Goal: Task Accomplishment & Management: Complete application form

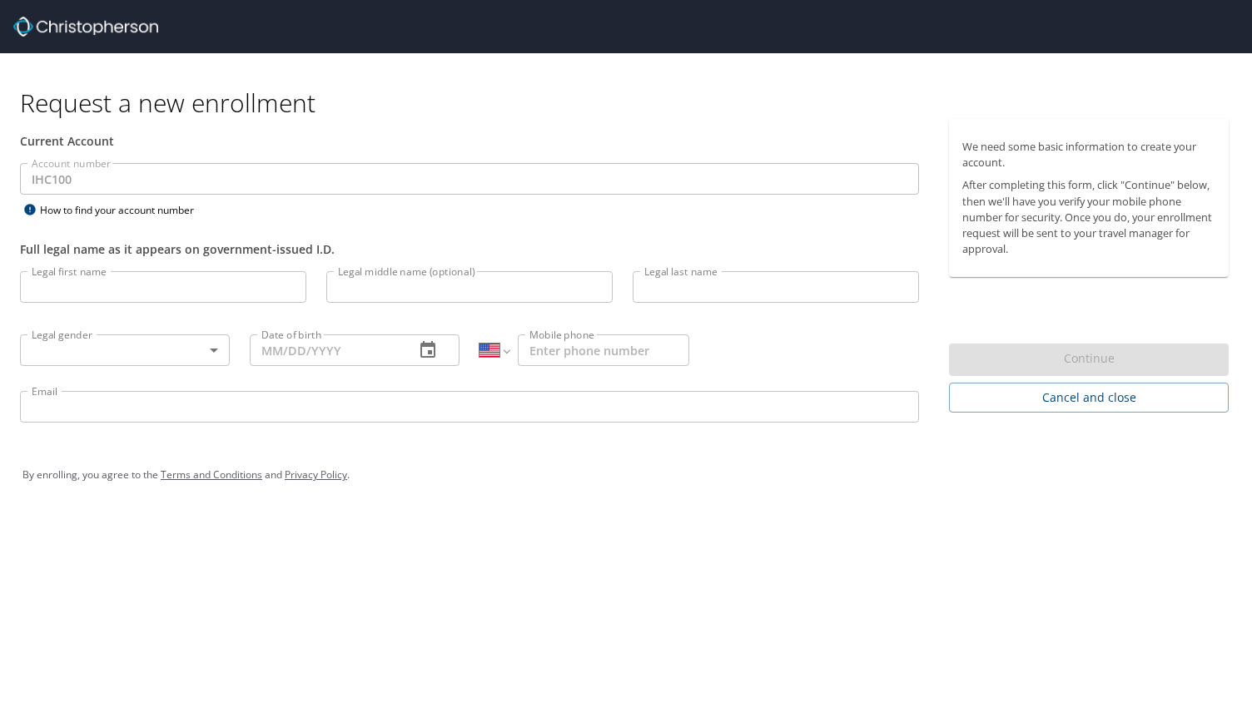
select select "US"
click at [208, 292] on input "Legal first name" at bounding box center [163, 287] width 286 height 32
type input "[PERSON_NAME]"
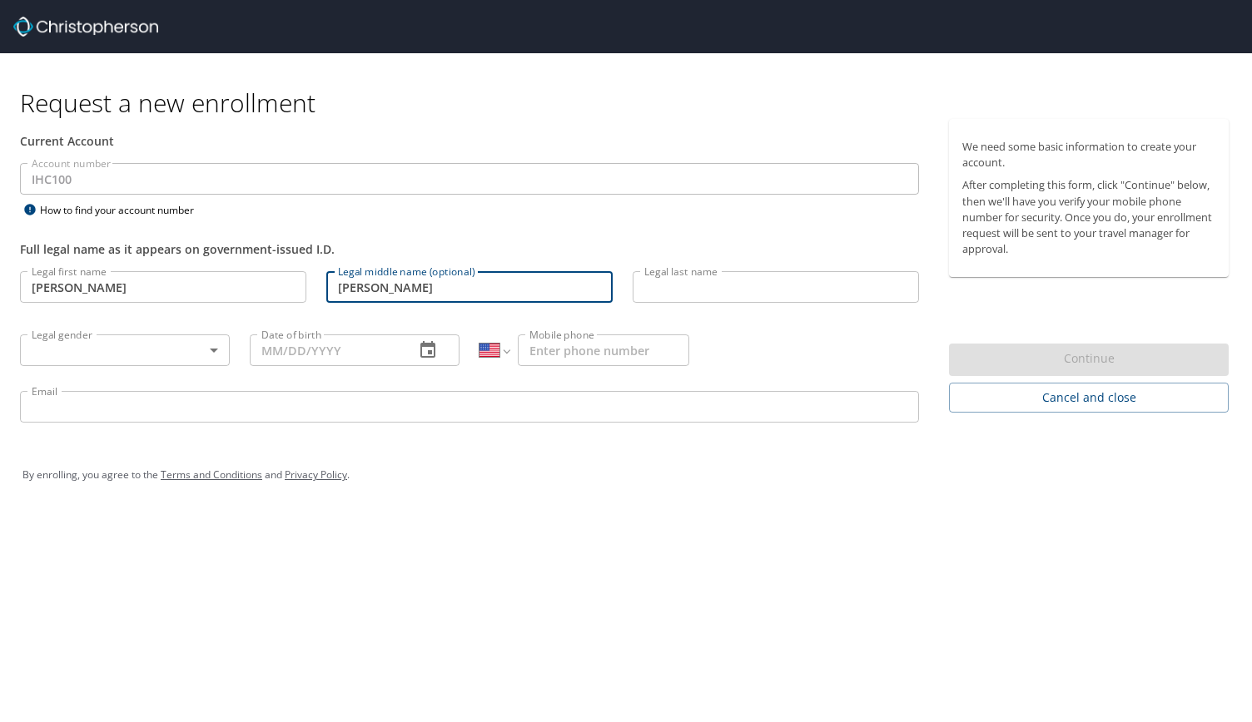
type input "[PERSON_NAME]"
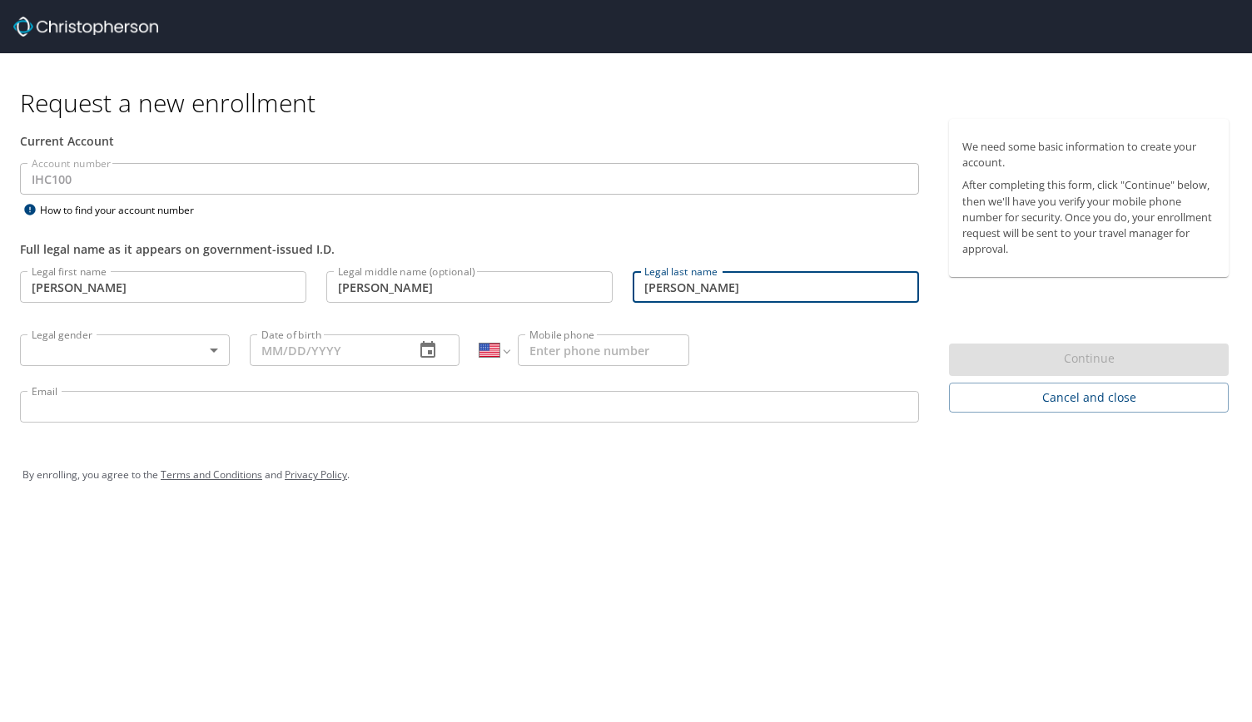
type input "[PERSON_NAME]"
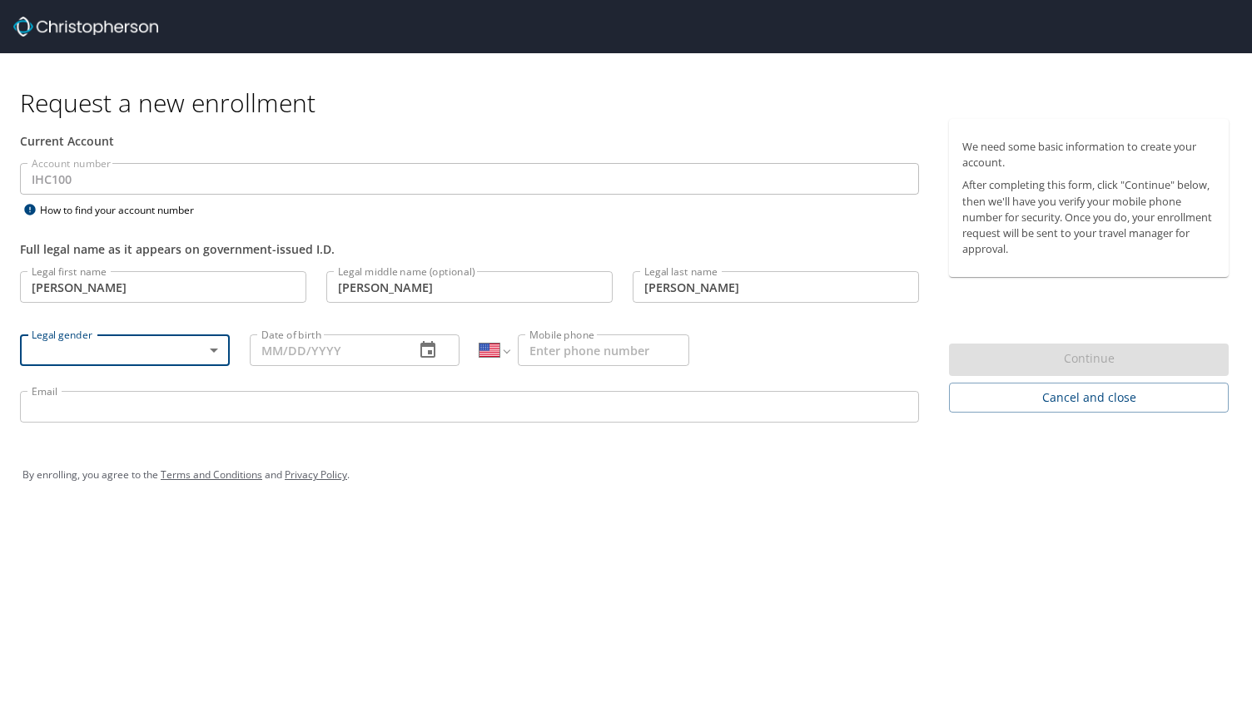
click at [213, 346] on body "Request a new enrollment Current Account Account number IHC100 Account number H…" at bounding box center [626, 361] width 1252 height 722
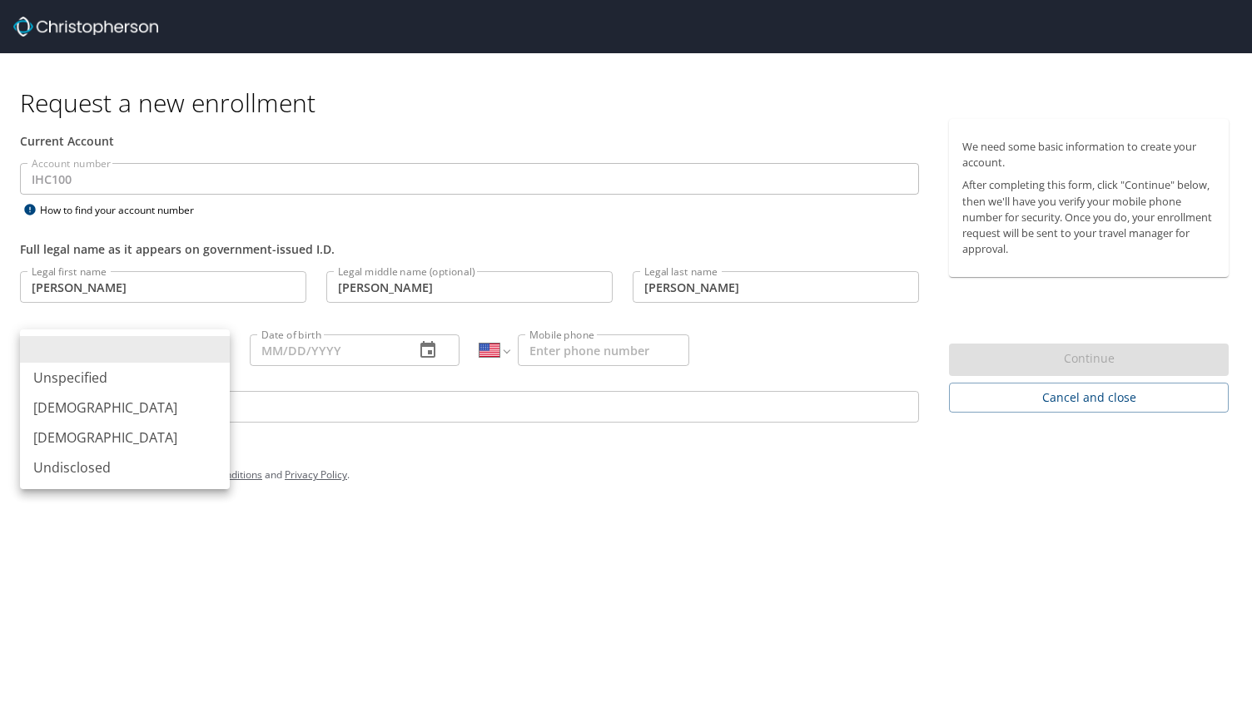
click at [131, 400] on li "[DEMOGRAPHIC_DATA]" at bounding box center [125, 408] width 210 height 30
type input "[DEMOGRAPHIC_DATA]"
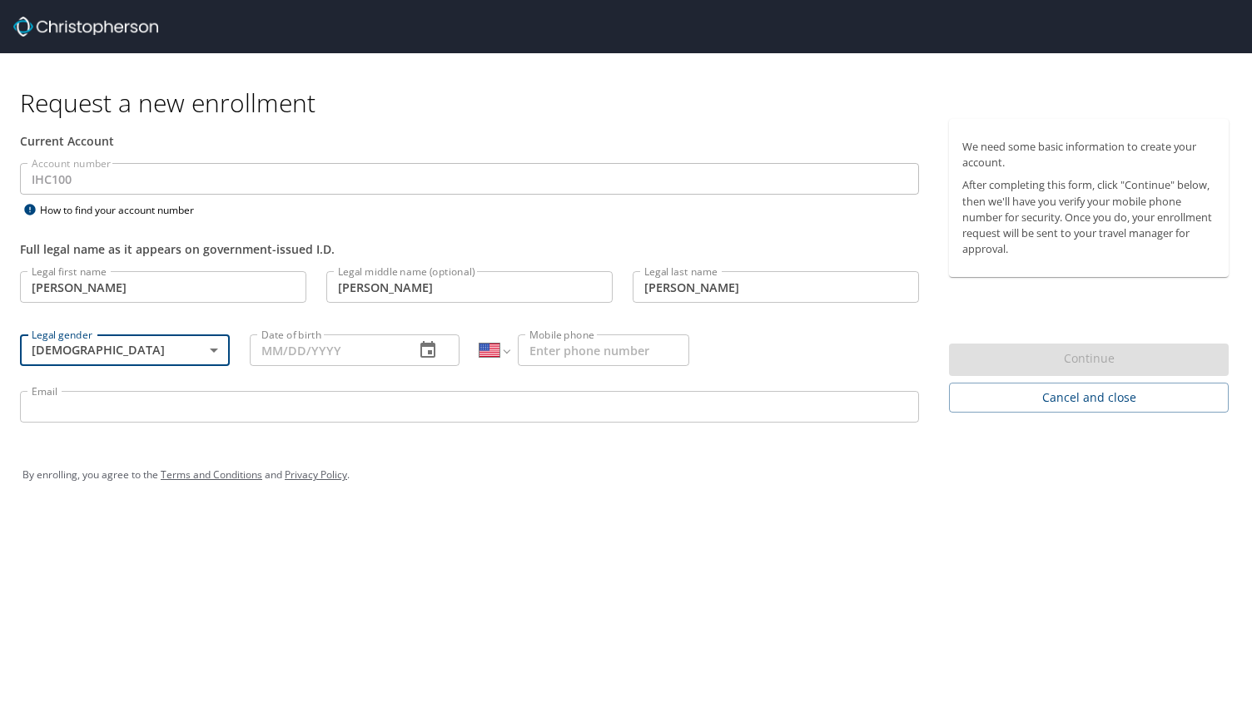
click at [334, 350] on input "Date of birth" at bounding box center [325, 351] width 151 height 32
type input "[DATE]"
click at [553, 348] on input "Mobile phone" at bounding box center [603, 351] width 171 height 32
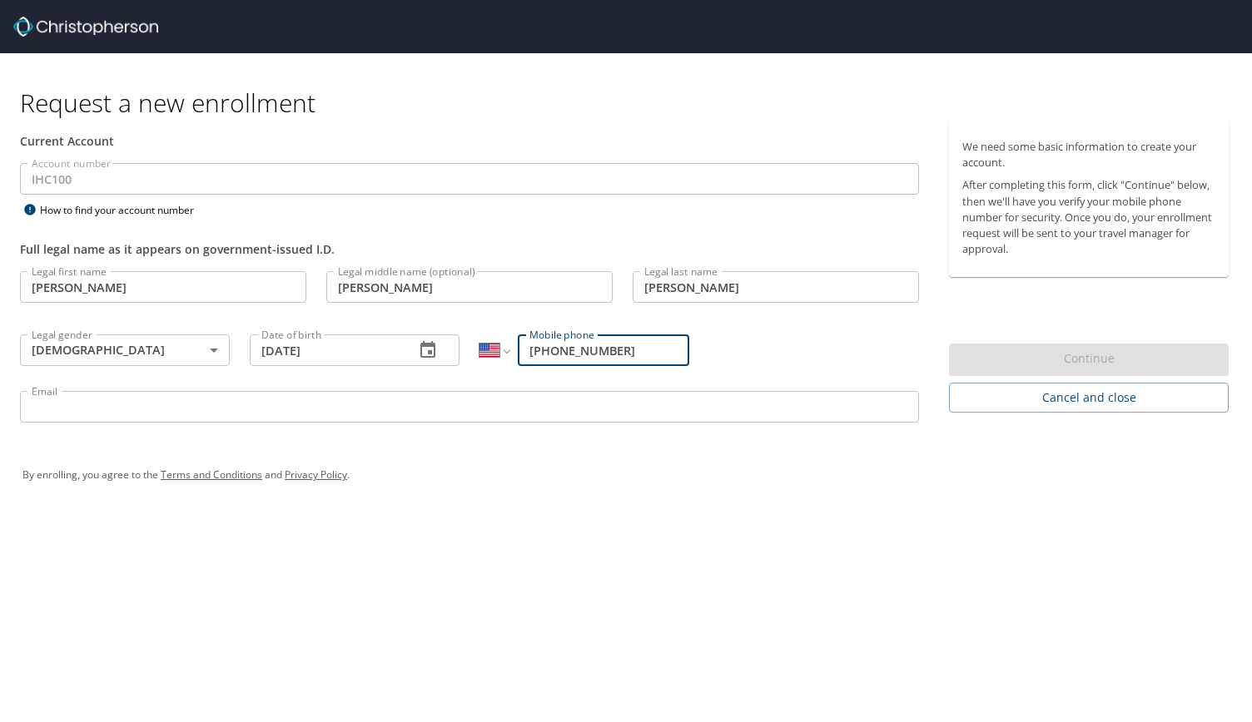
type input "[PHONE_NUMBER]"
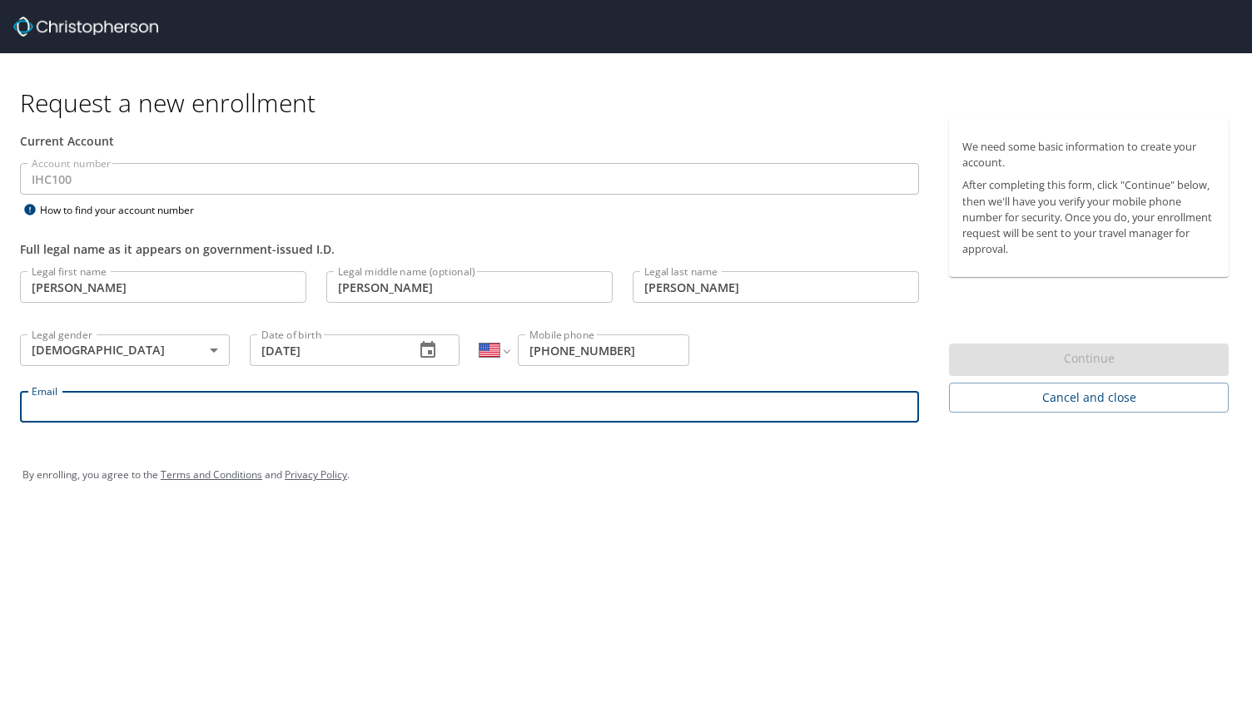
click at [507, 414] on input "Email" at bounding box center [469, 407] width 899 height 32
type input "[PERSON_NAME][EMAIL_ADDRESS][PERSON_NAME][DOMAIN_NAME]"
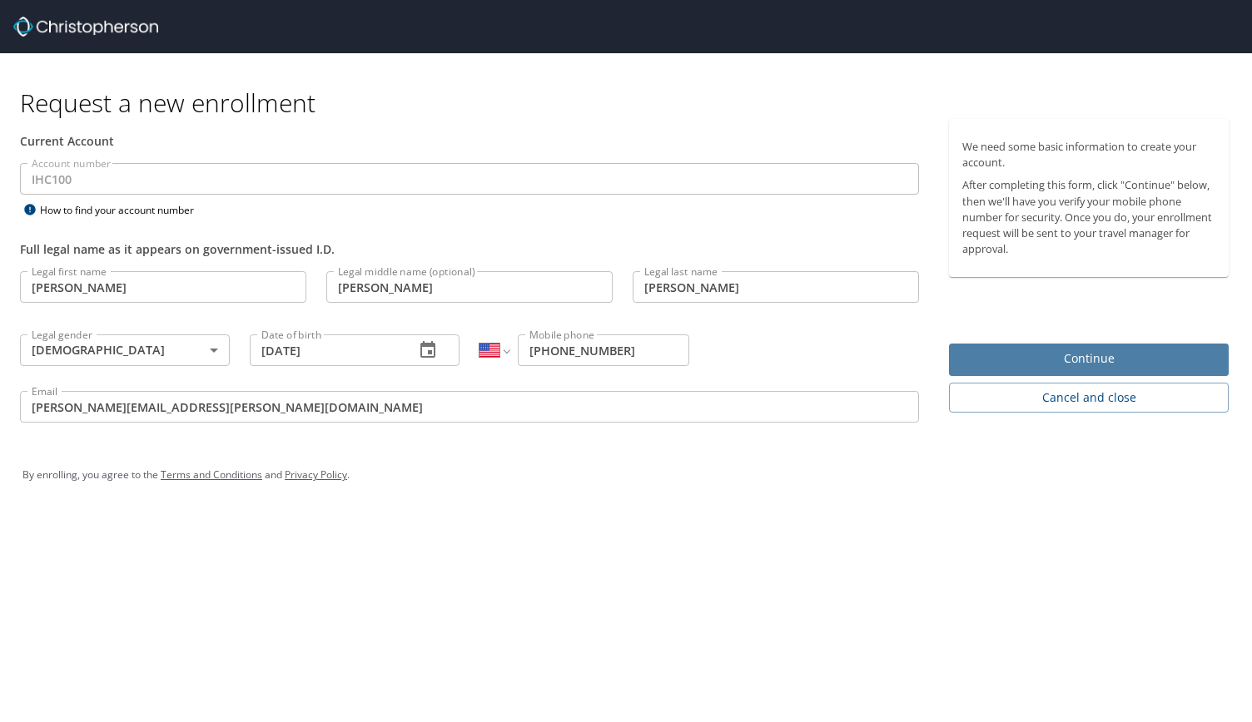
click at [1059, 367] on span "Continue" at bounding box center [1088, 359] width 253 height 21
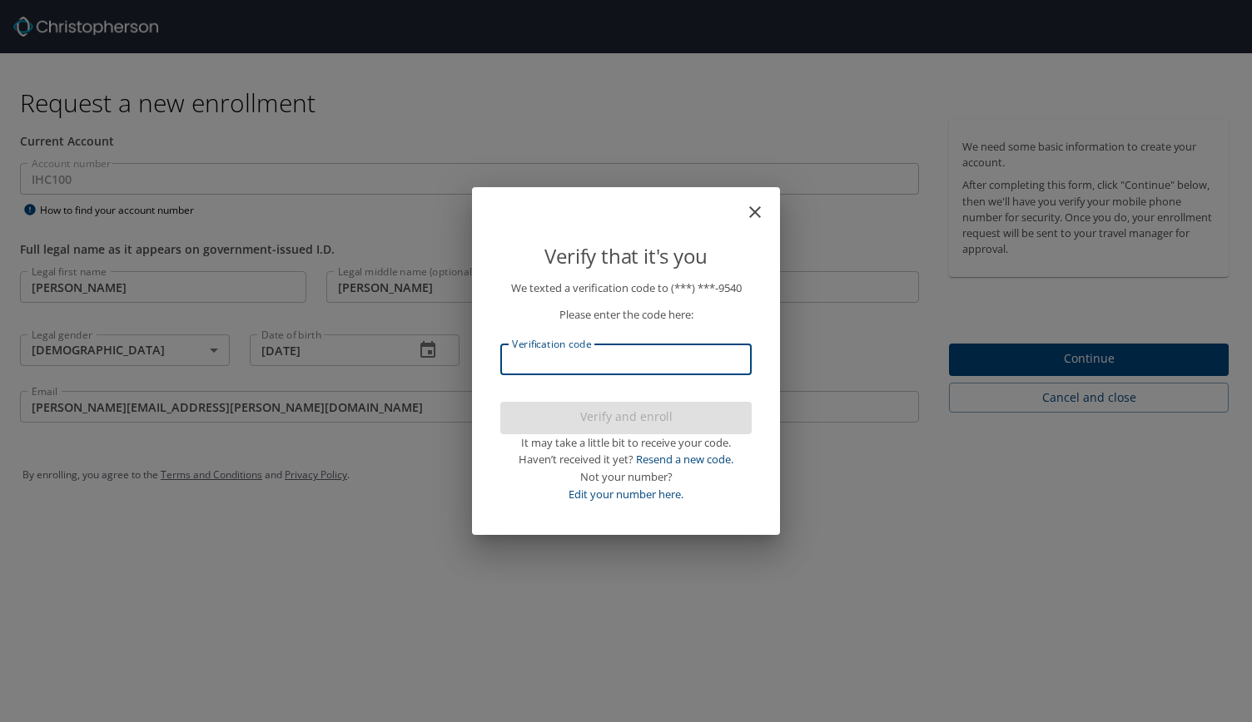
click at [579, 361] on input "Verification code" at bounding box center [625, 360] width 251 height 32
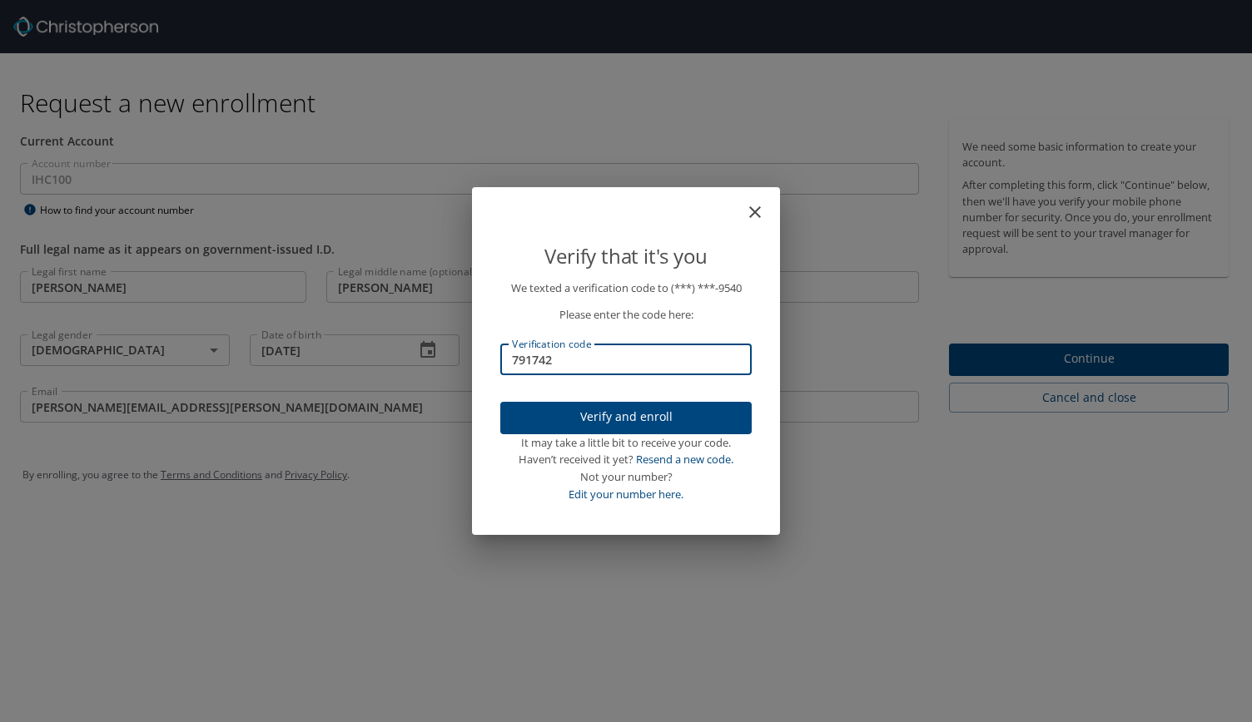
type input "791742"
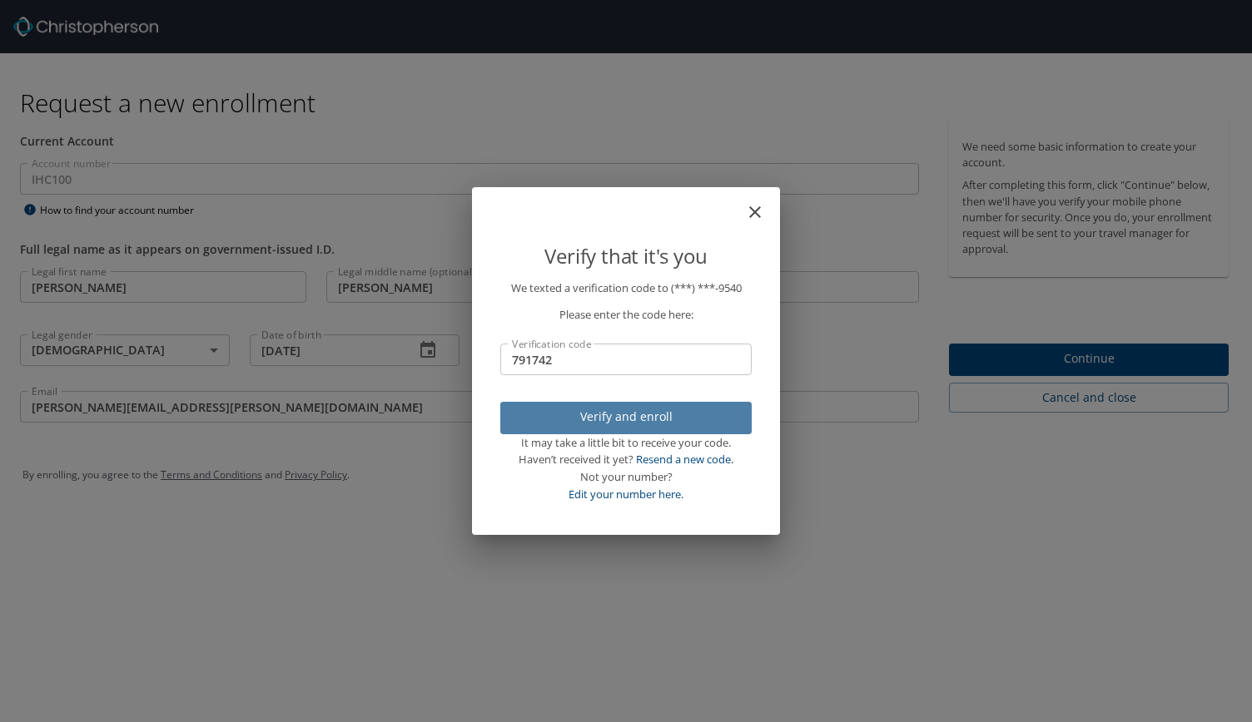
click at [591, 424] on span "Verify and enroll" at bounding box center [626, 417] width 225 height 21
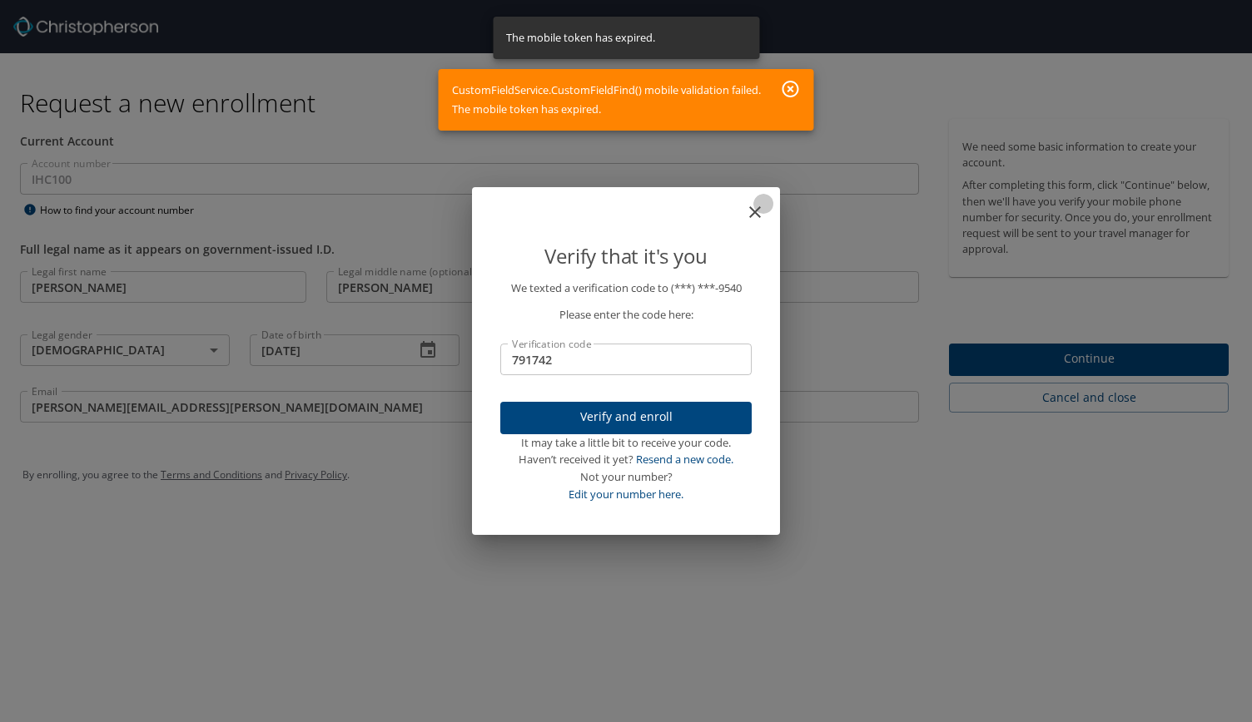
click at [760, 214] on icon "close" at bounding box center [755, 212] width 20 height 20
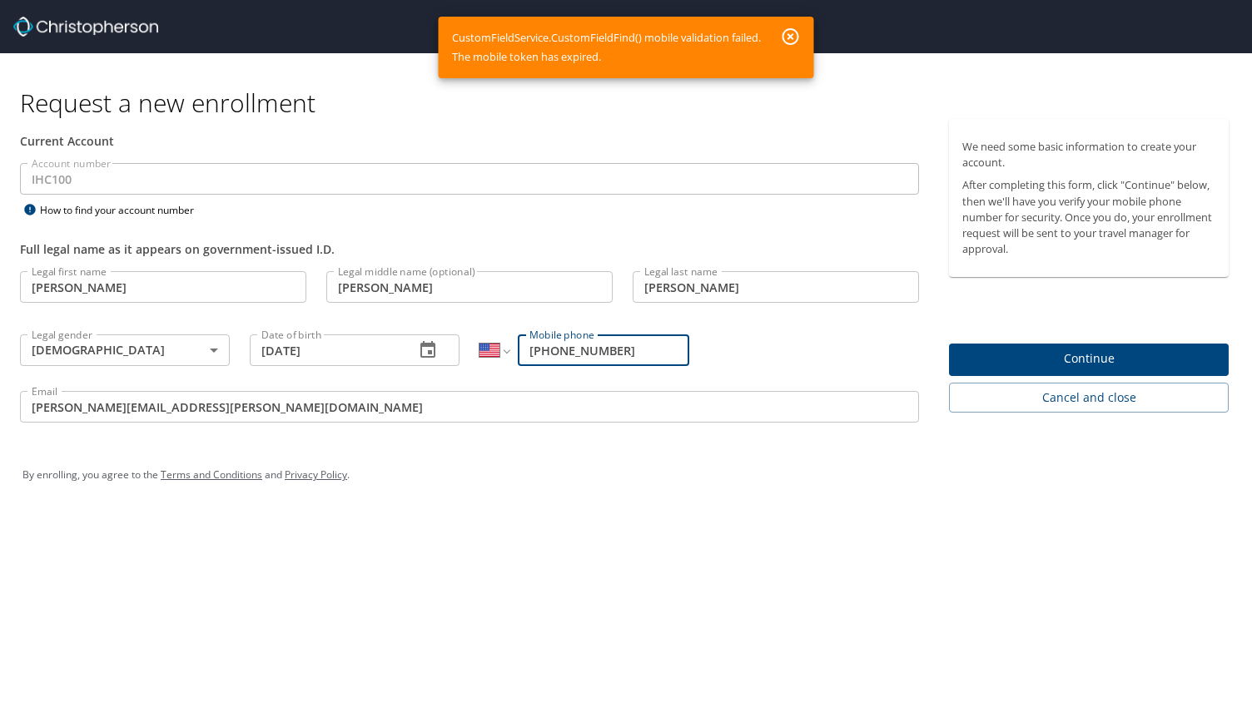
click at [792, 30] on icon "button" at bounding box center [790, 36] width 17 height 17
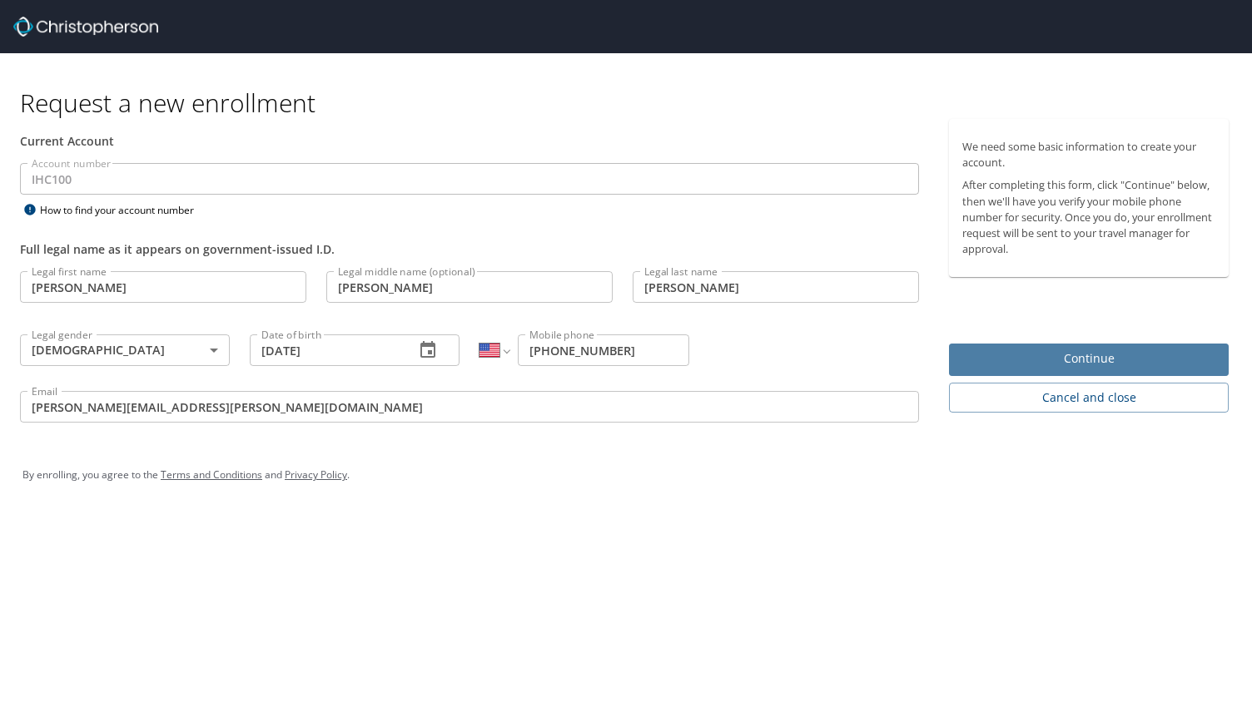
click at [1010, 358] on span "Continue" at bounding box center [1088, 359] width 253 height 21
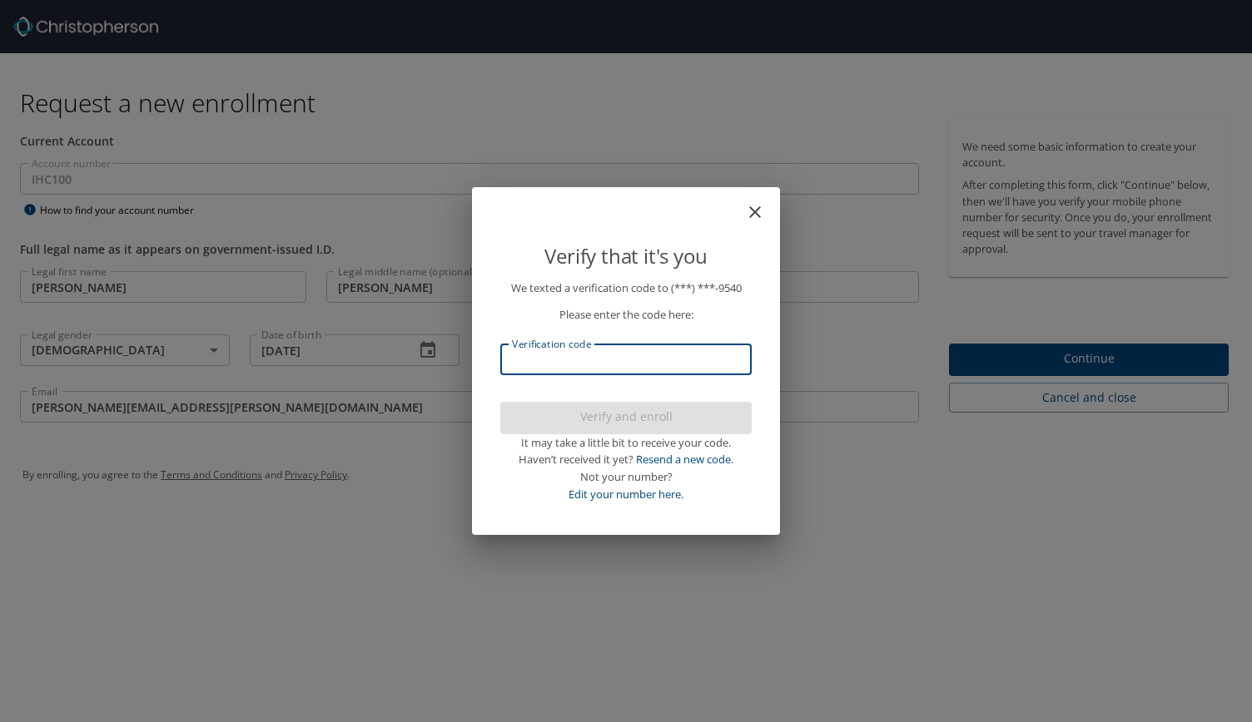
click at [662, 375] on input "Verification code" at bounding box center [625, 360] width 251 height 32
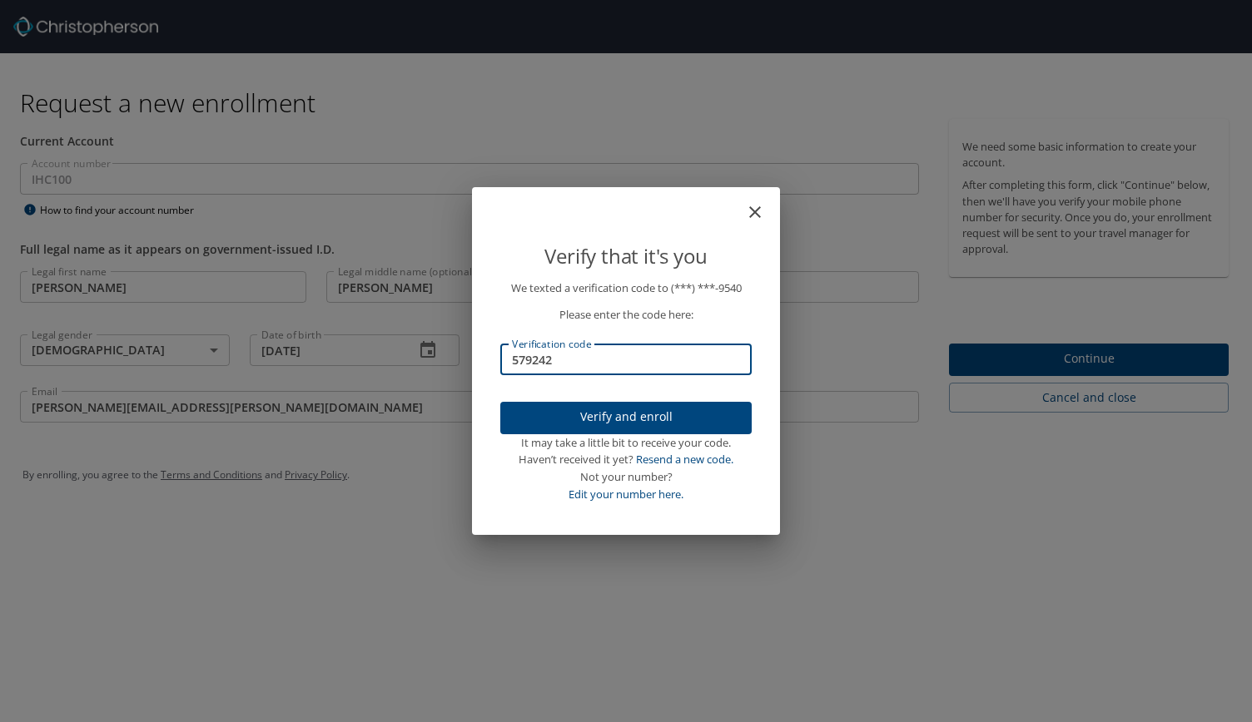
type input "579242"
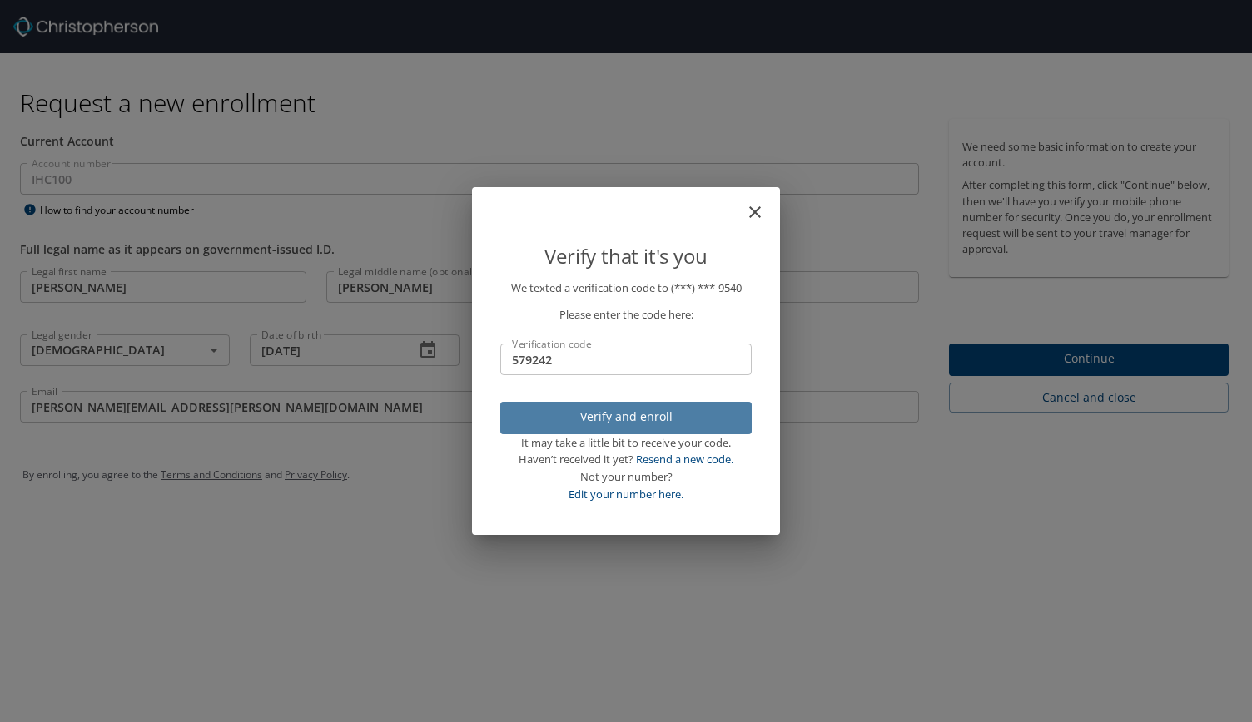
click at [648, 412] on span "Verify and enroll" at bounding box center [626, 417] width 225 height 21
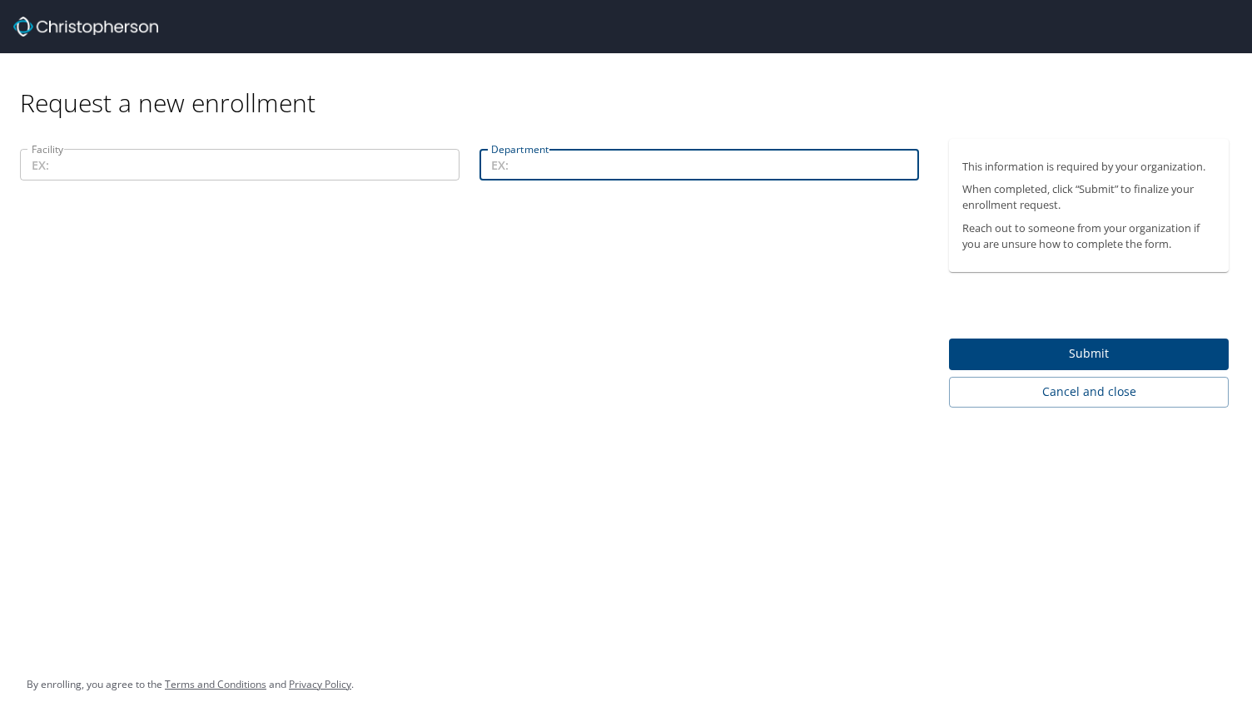
click at [629, 171] on input "Department" at bounding box center [698, 165] width 439 height 32
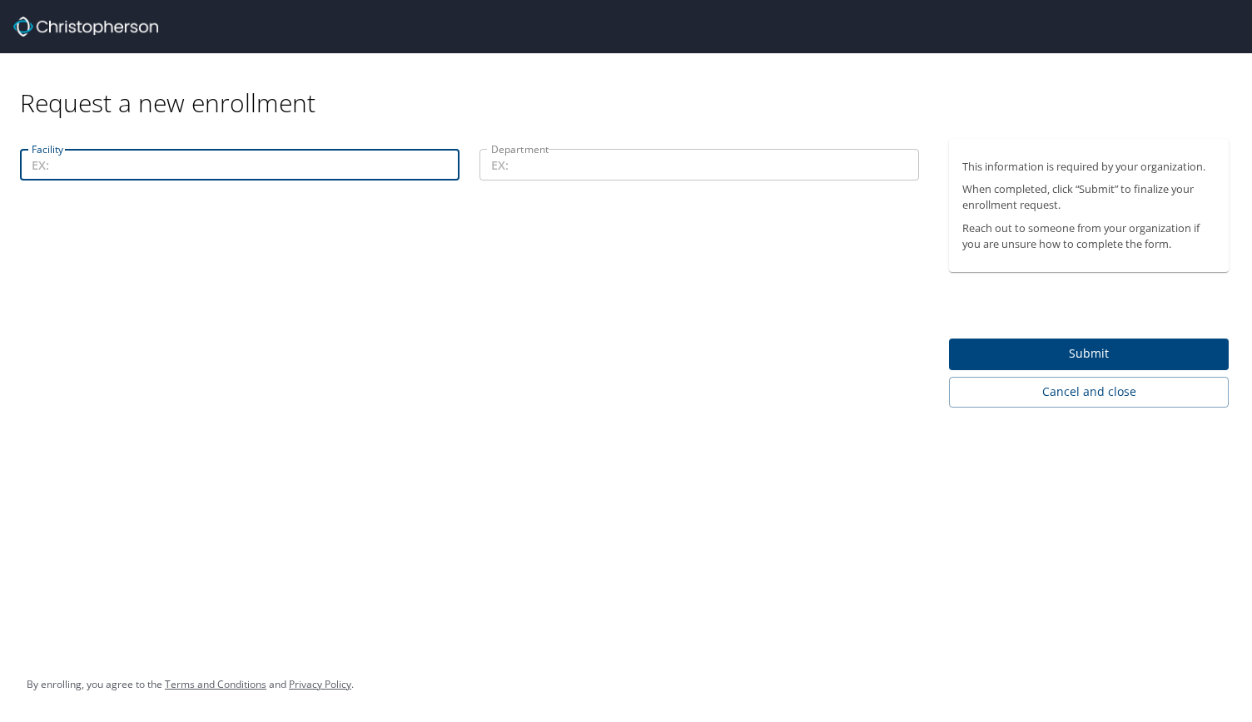
click at [358, 171] on input "Facility" at bounding box center [239, 165] width 439 height 32
type input "s"
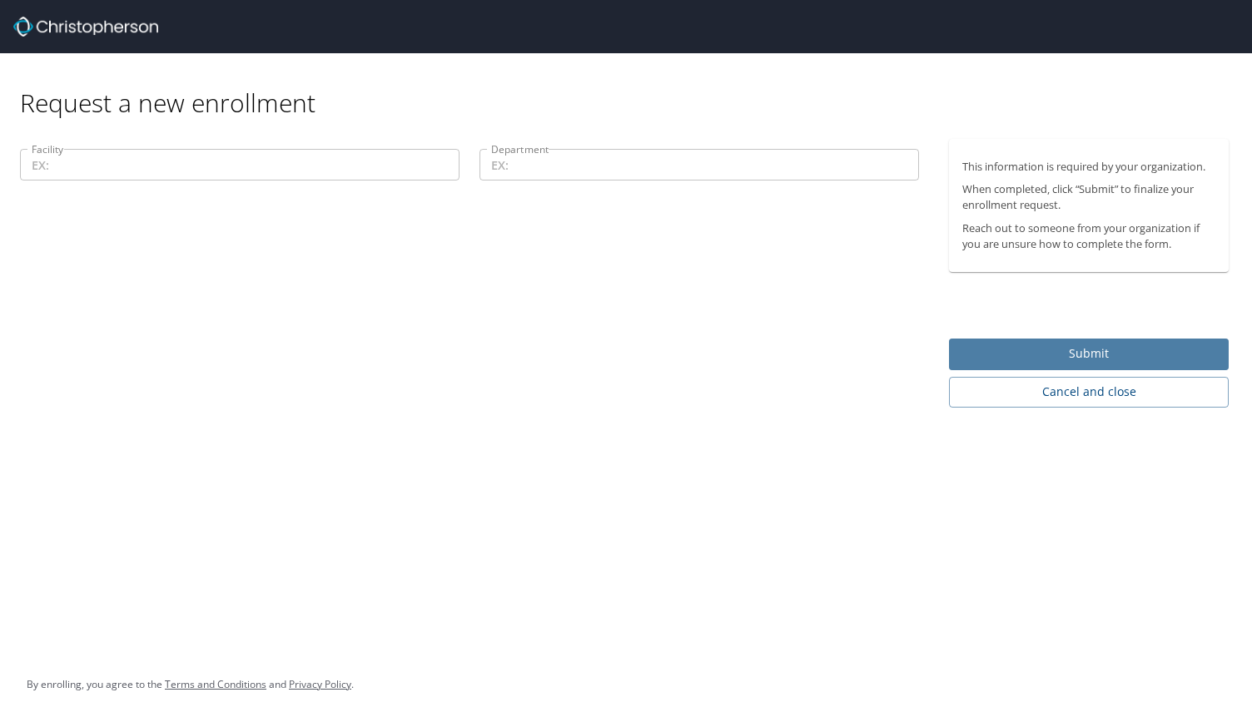
click at [1180, 352] on span "Submit" at bounding box center [1088, 354] width 253 height 21
